Goal: Book appointment/travel/reservation

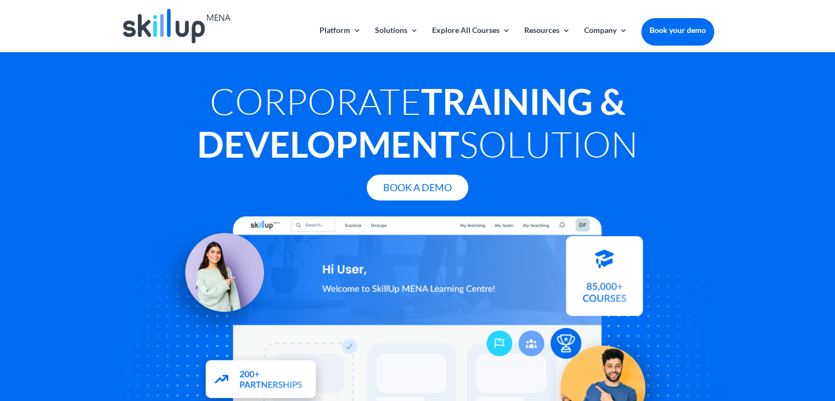
click at [679, 30] on link "Book your demo" at bounding box center [677, 30] width 73 height 24
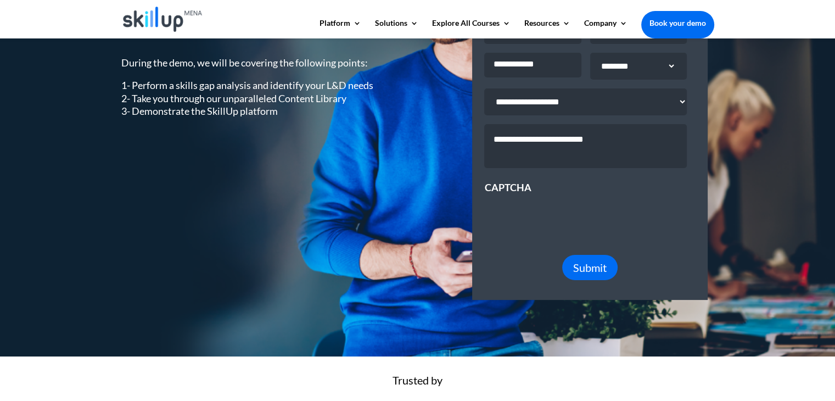
scroll to position [149, 0]
